Goal: Unclear

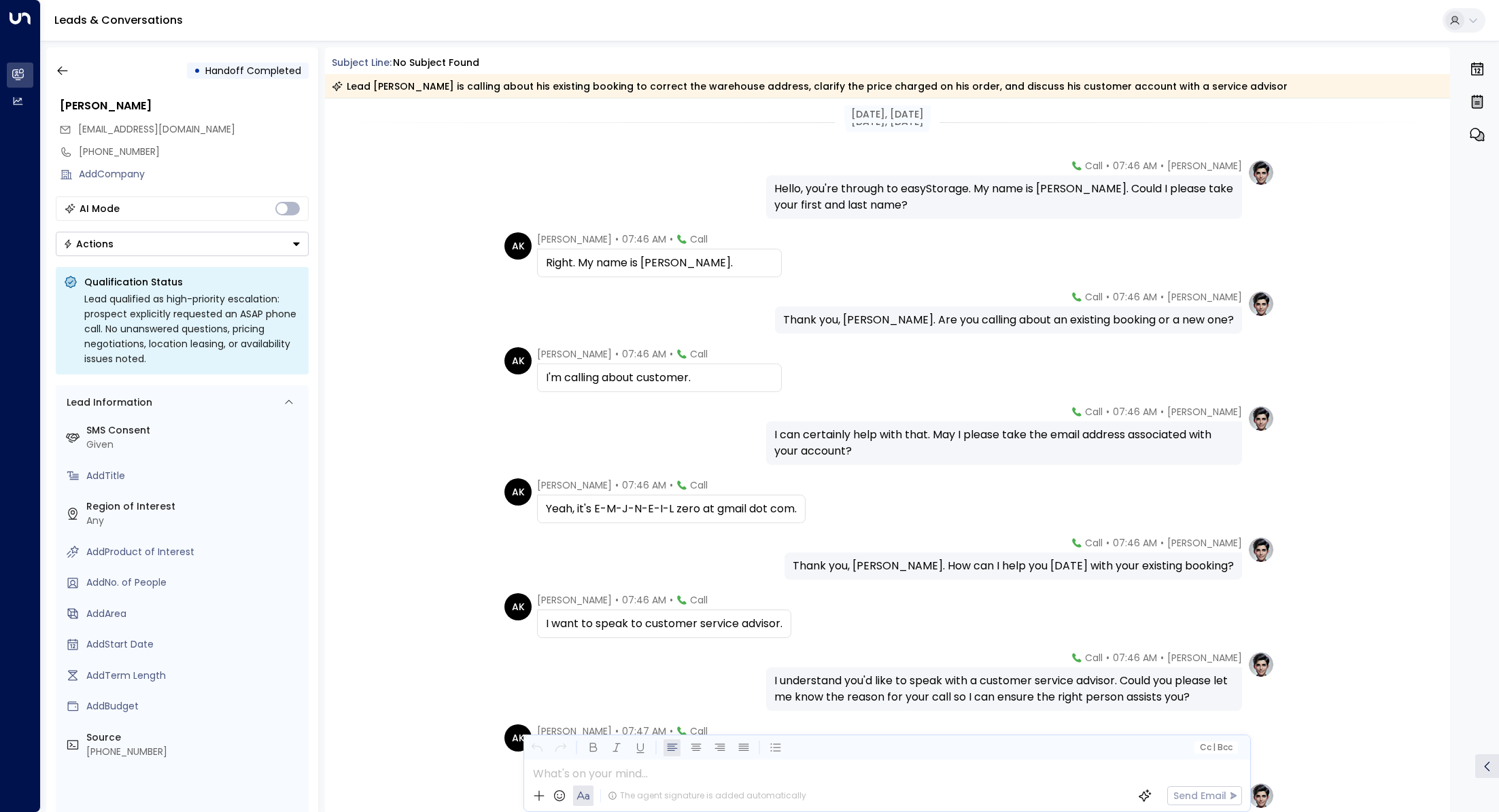
scroll to position [188, 0]
